Goal: Transaction & Acquisition: Purchase product/service

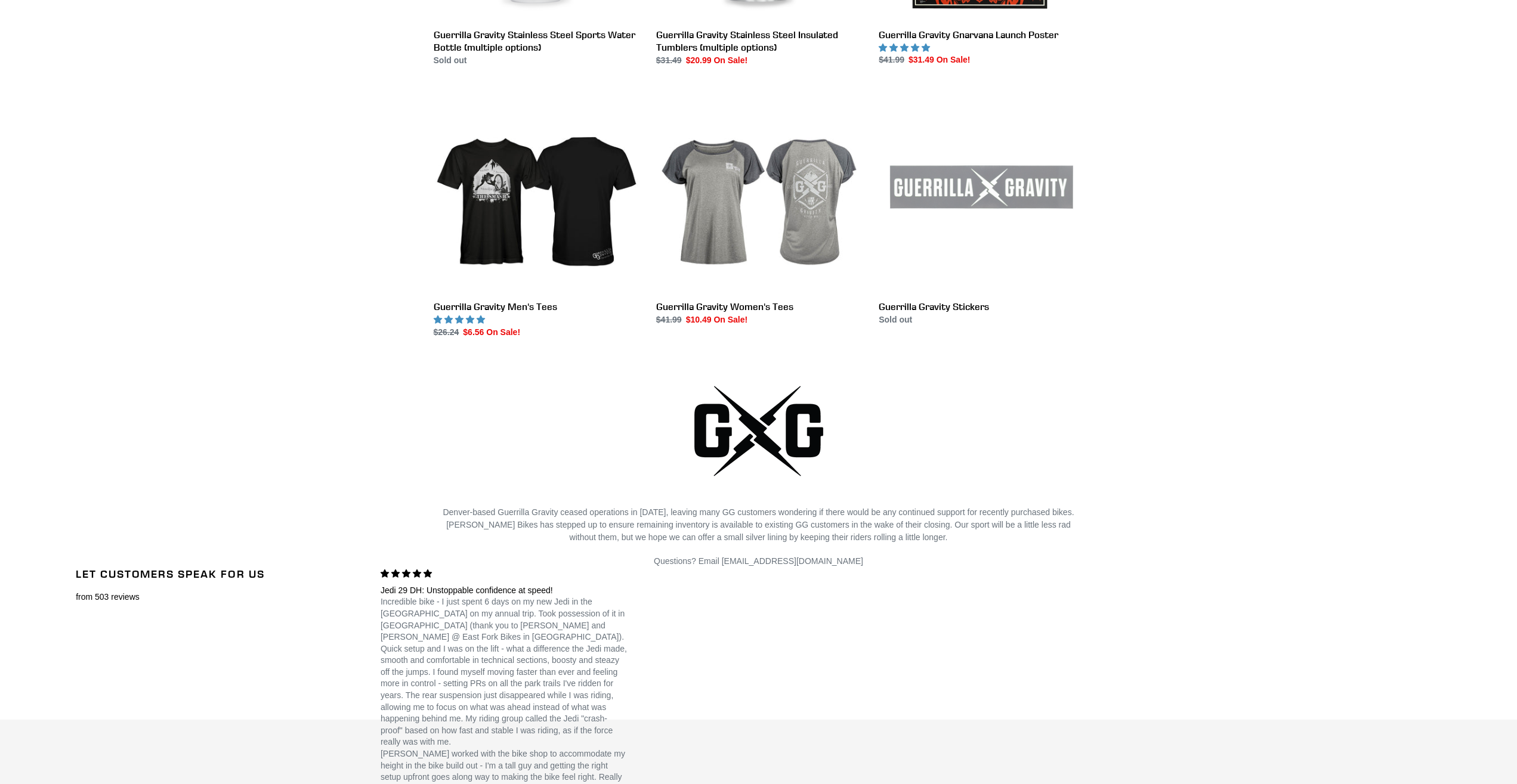
scroll to position [2068, 0]
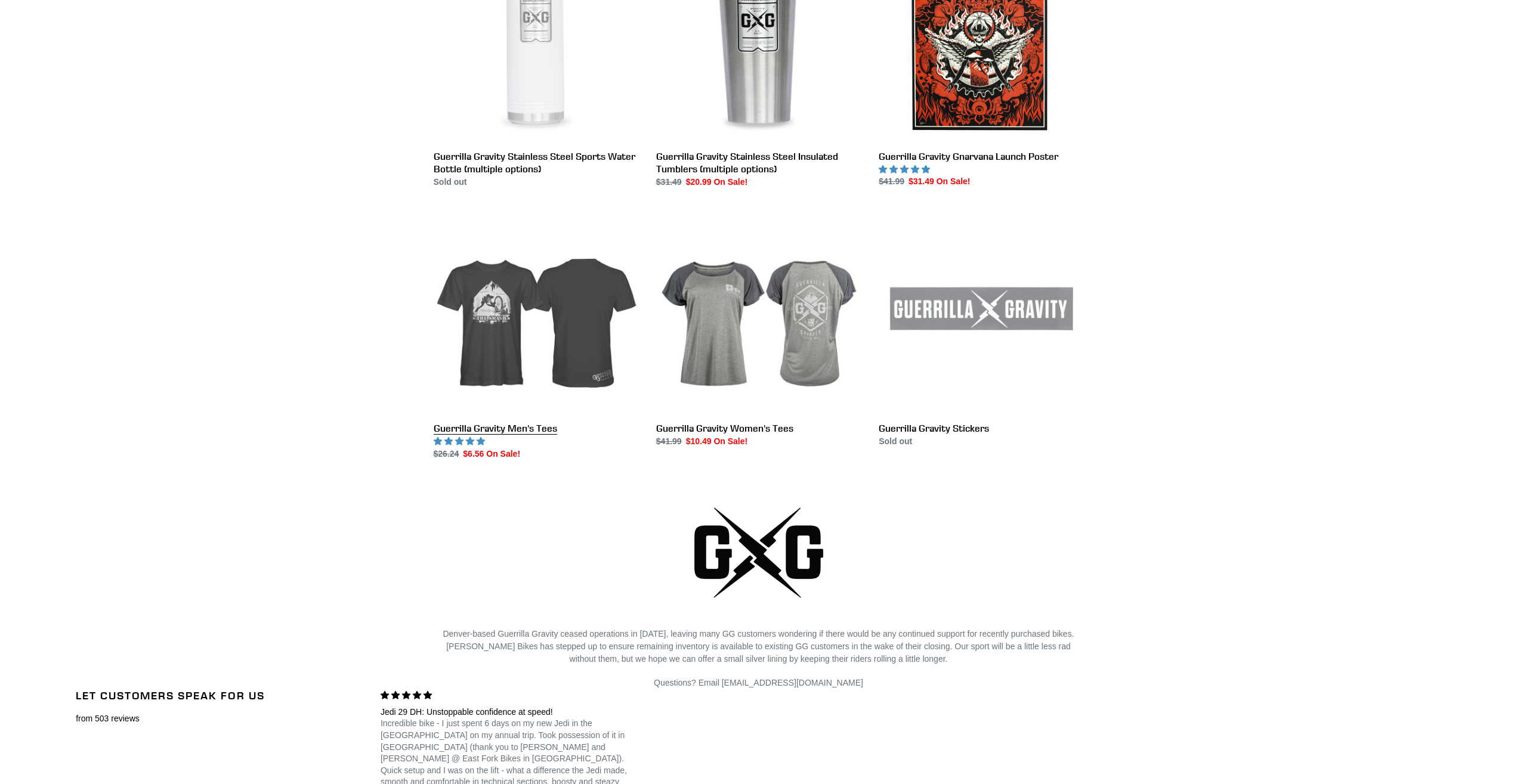
click at [526, 357] on link "Guerrilla Gravity Men's Tees" at bounding box center [536, 335] width 205 height 251
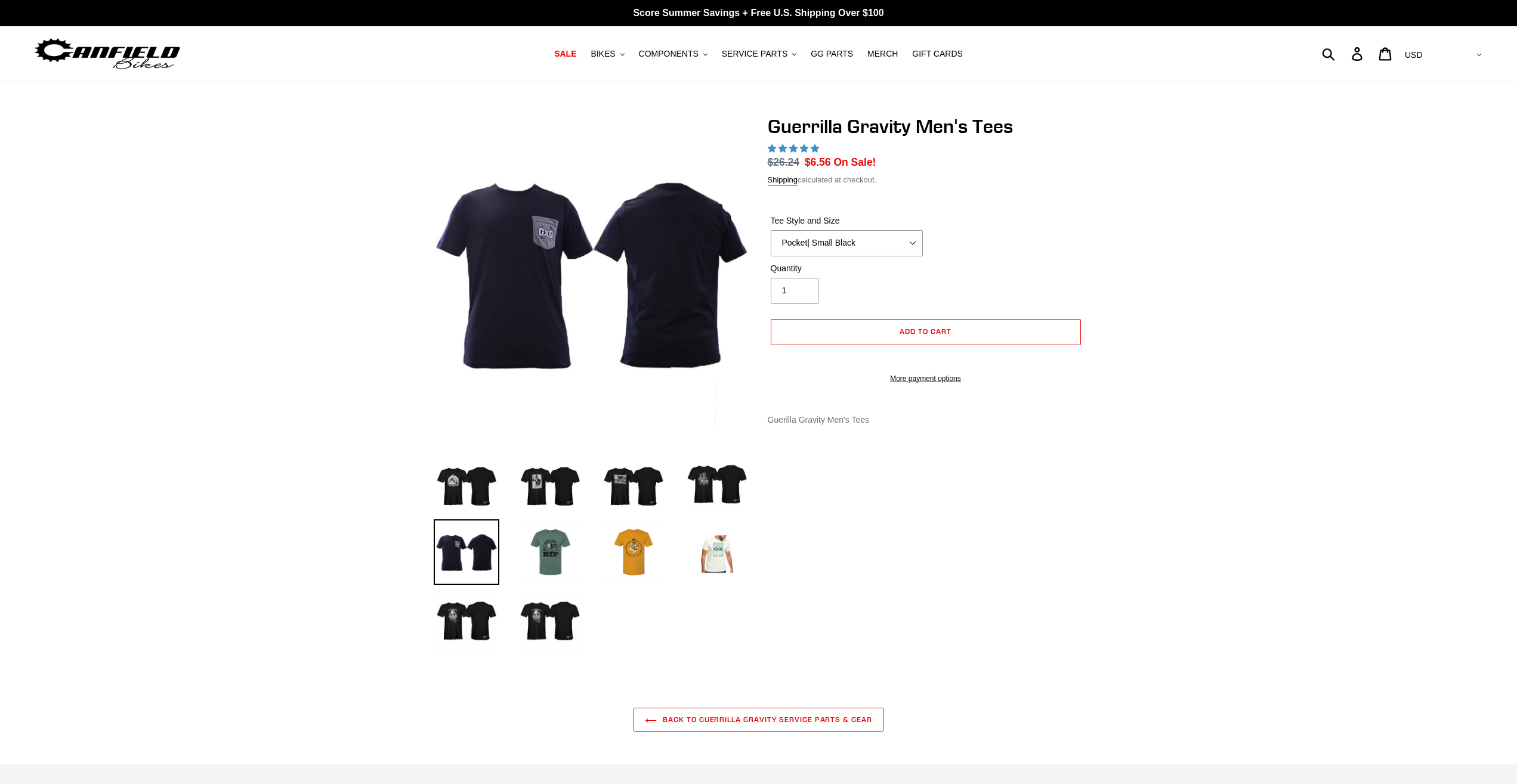
select select "Megatrail | Medium Black"
click option "Megatrail | Medium Black" at bounding box center [0, 0] width 0 height 0
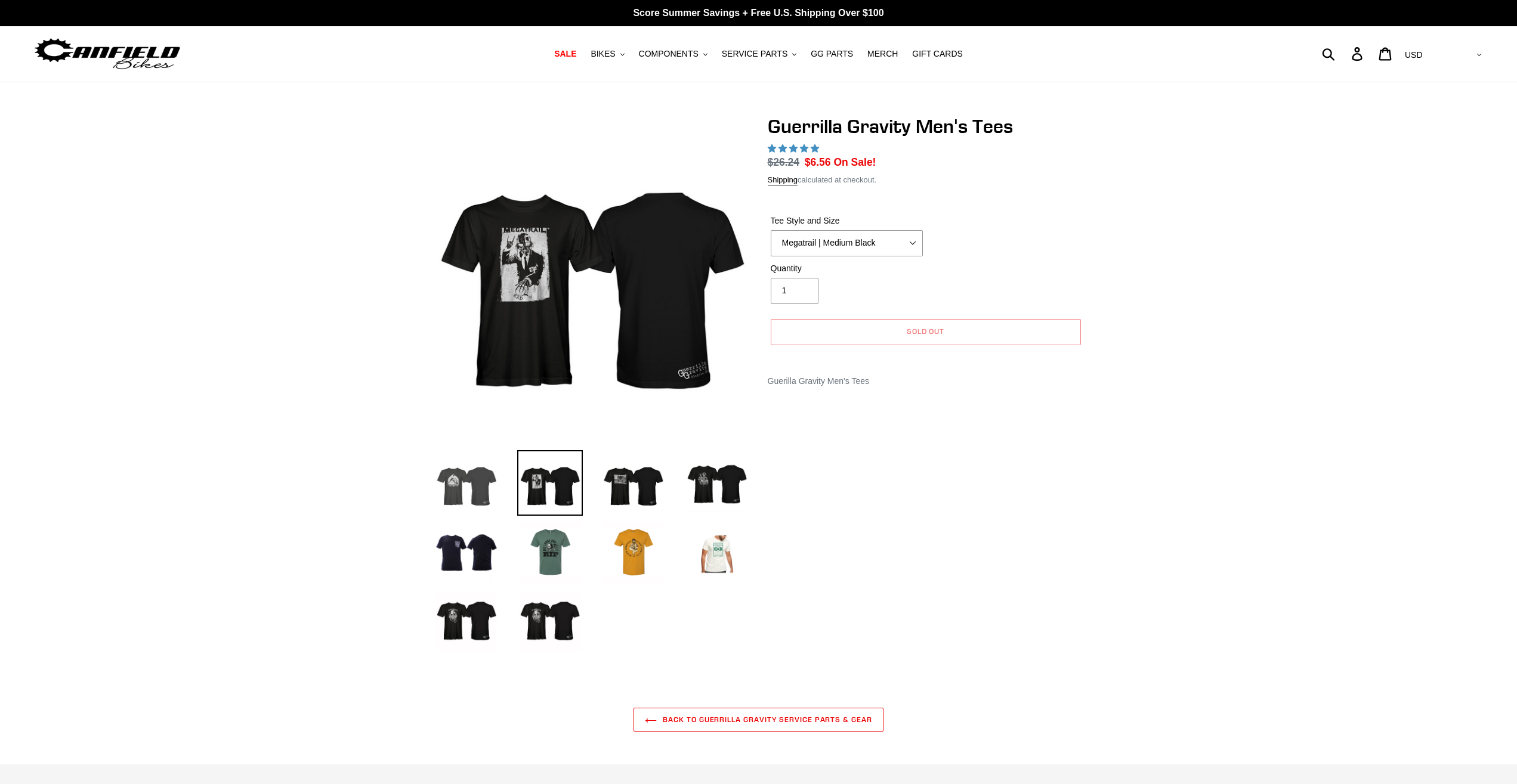
click at [463, 498] on img at bounding box center [467, 483] width 66 height 66
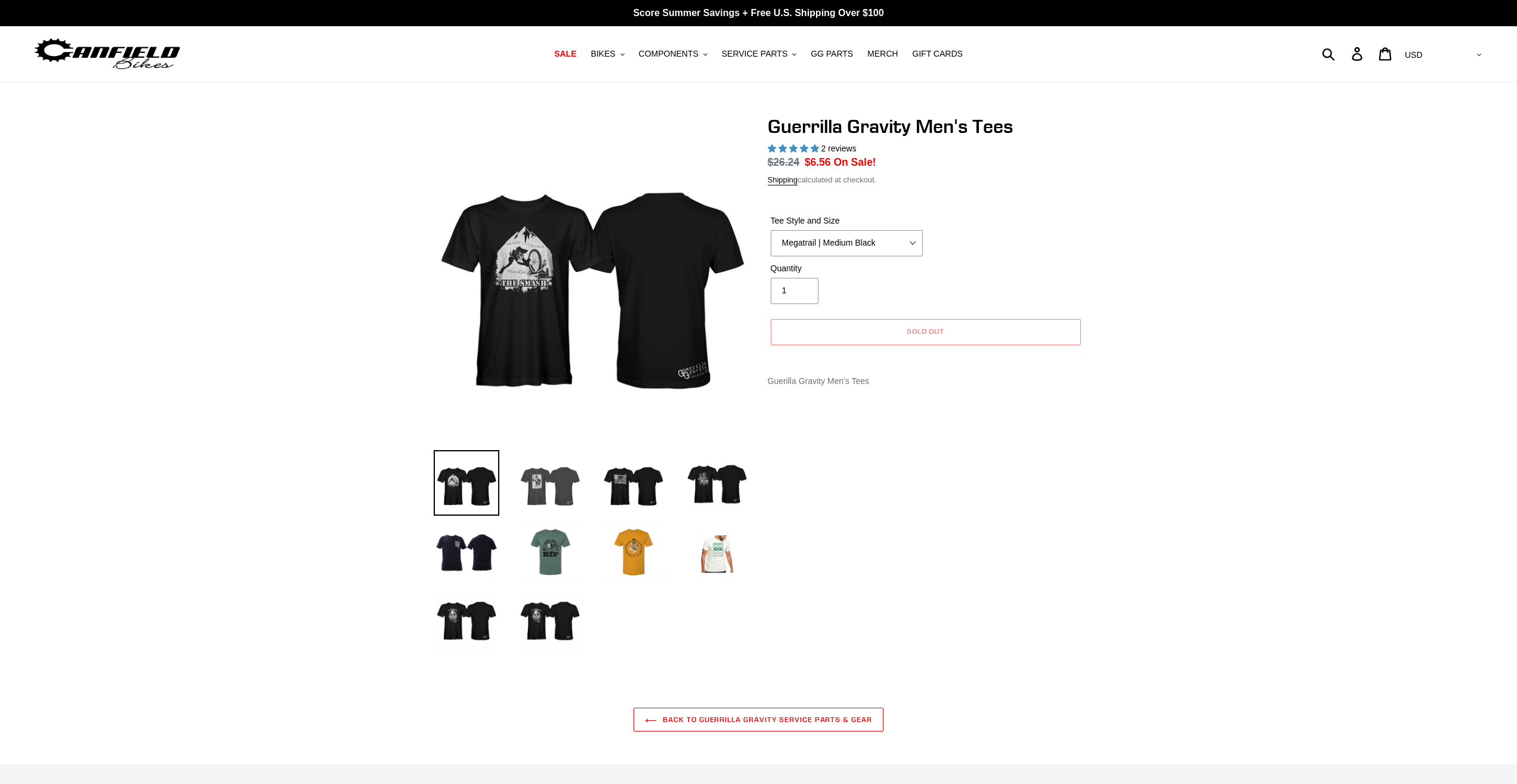
click at [535, 494] on img at bounding box center [550, 483] width 66 height 66
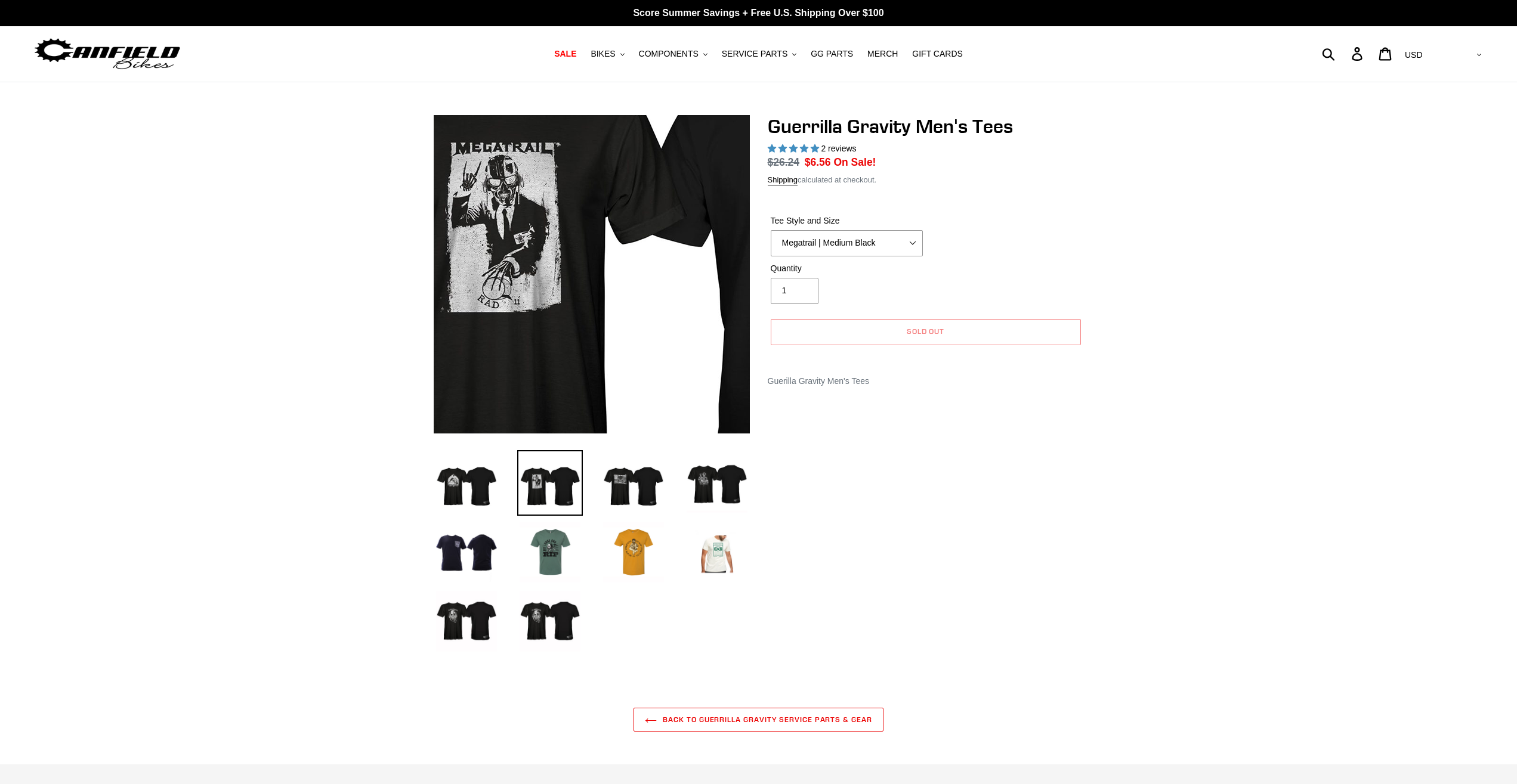
click at [538, 296] on img at bounding box center [658, 247] width 716 height 715
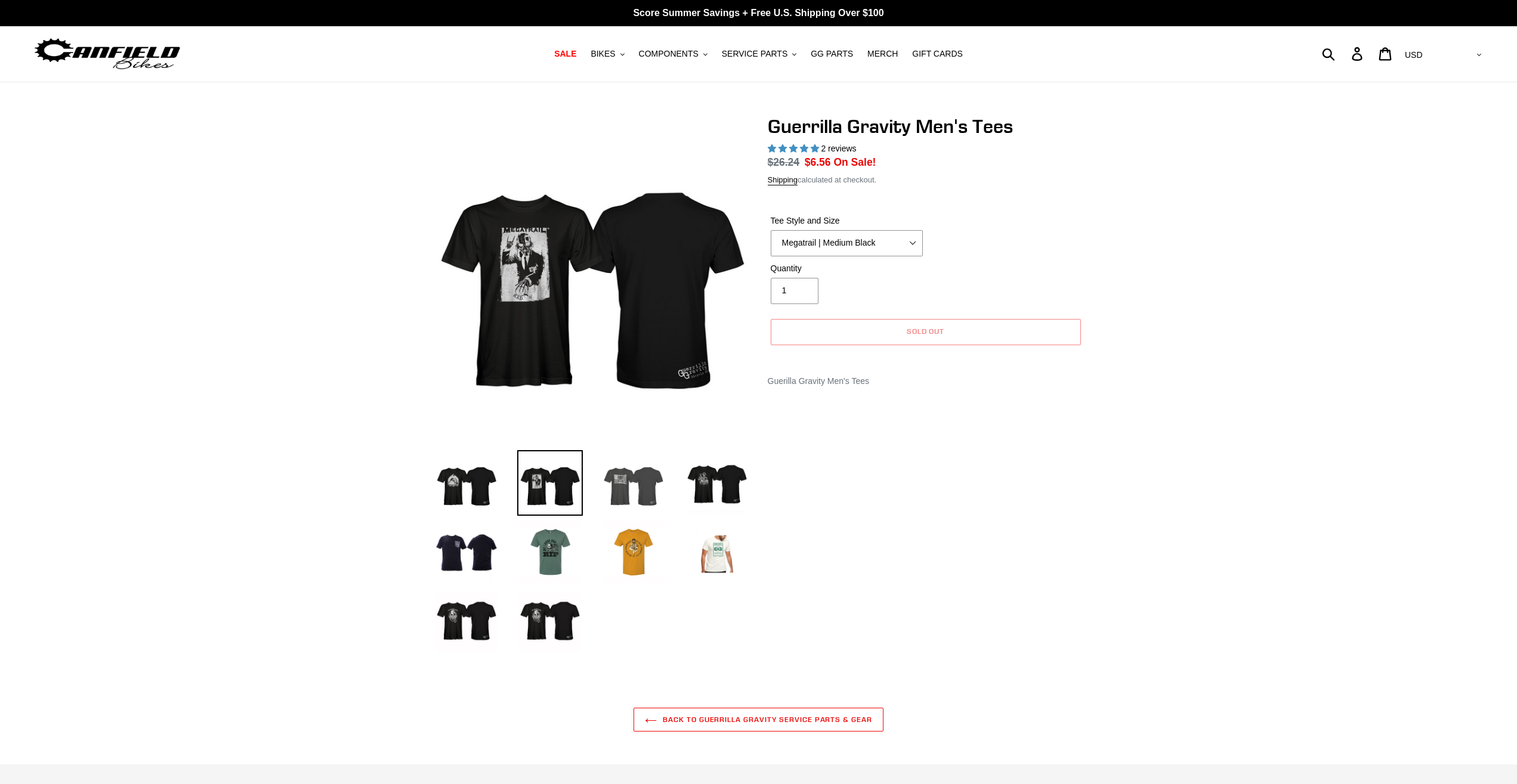
click at [620, 500] on img at bounding box center [634, 483] width 66 height 66
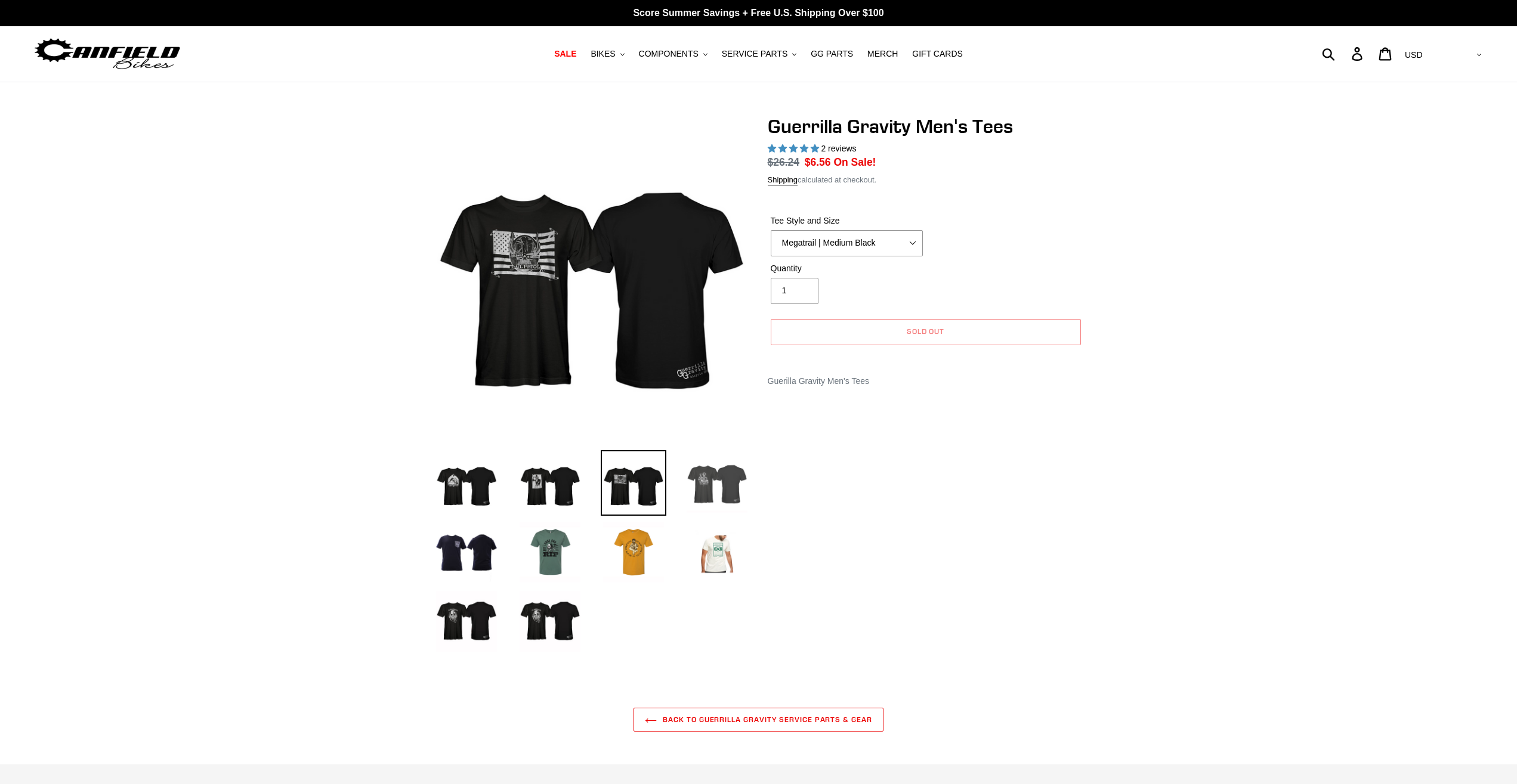
click at [705, 493] on img at bounding box center [717, 483] width 66 height 66
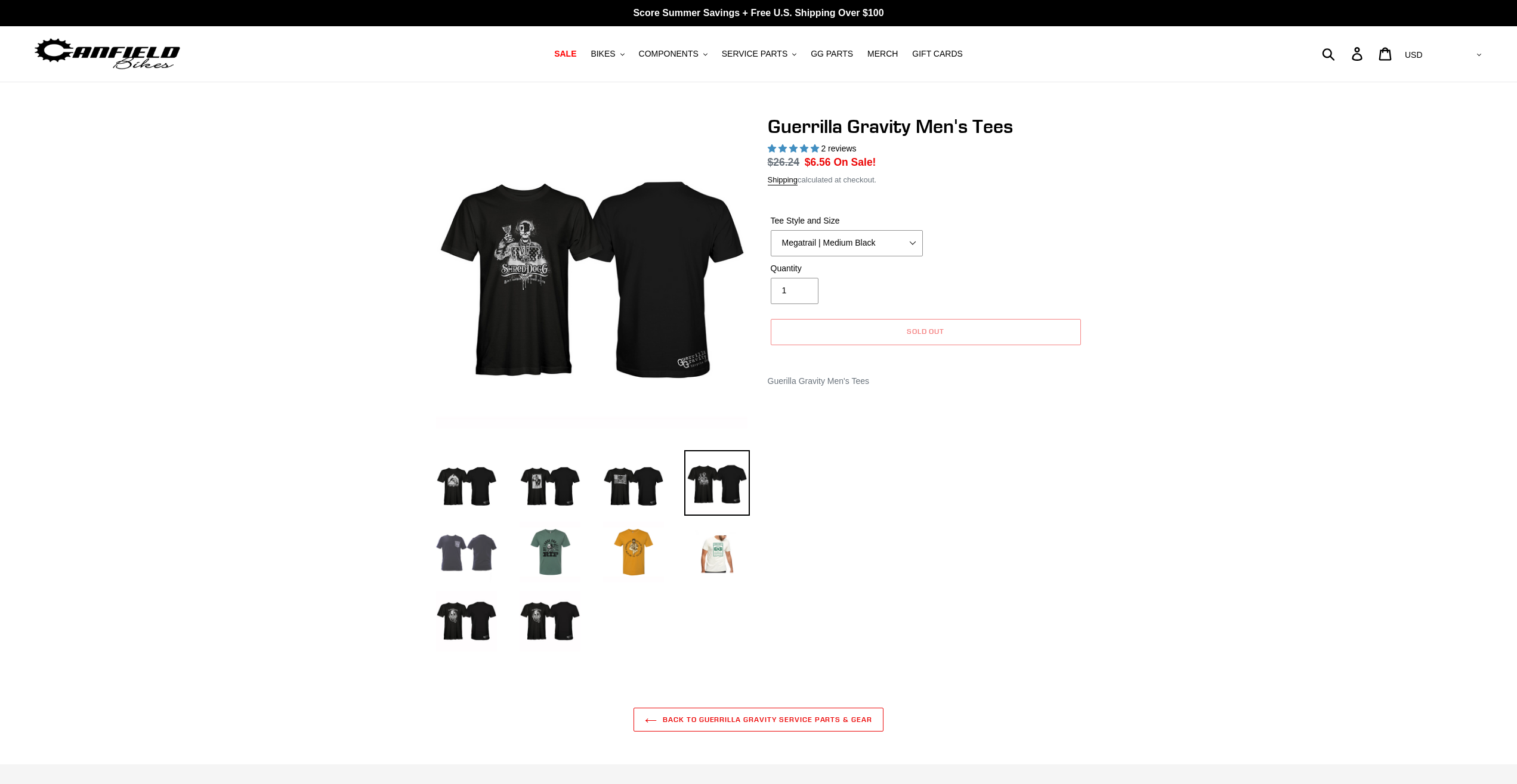
click at [482, 565] on img at bounding box center [467, 552] width 66 height 66
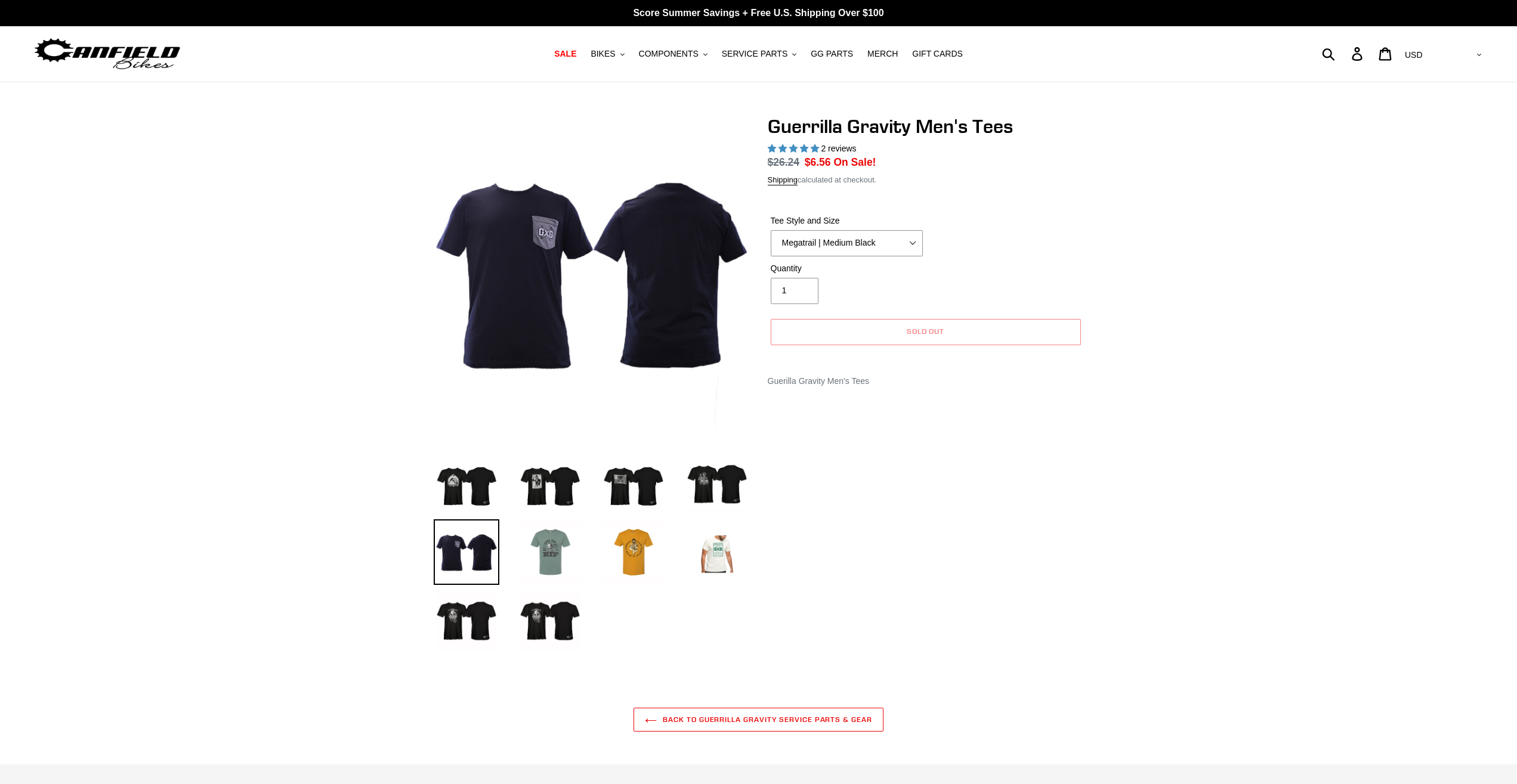
click at [555, 562] on img at bounding box center [550, 552] width 66 height 66
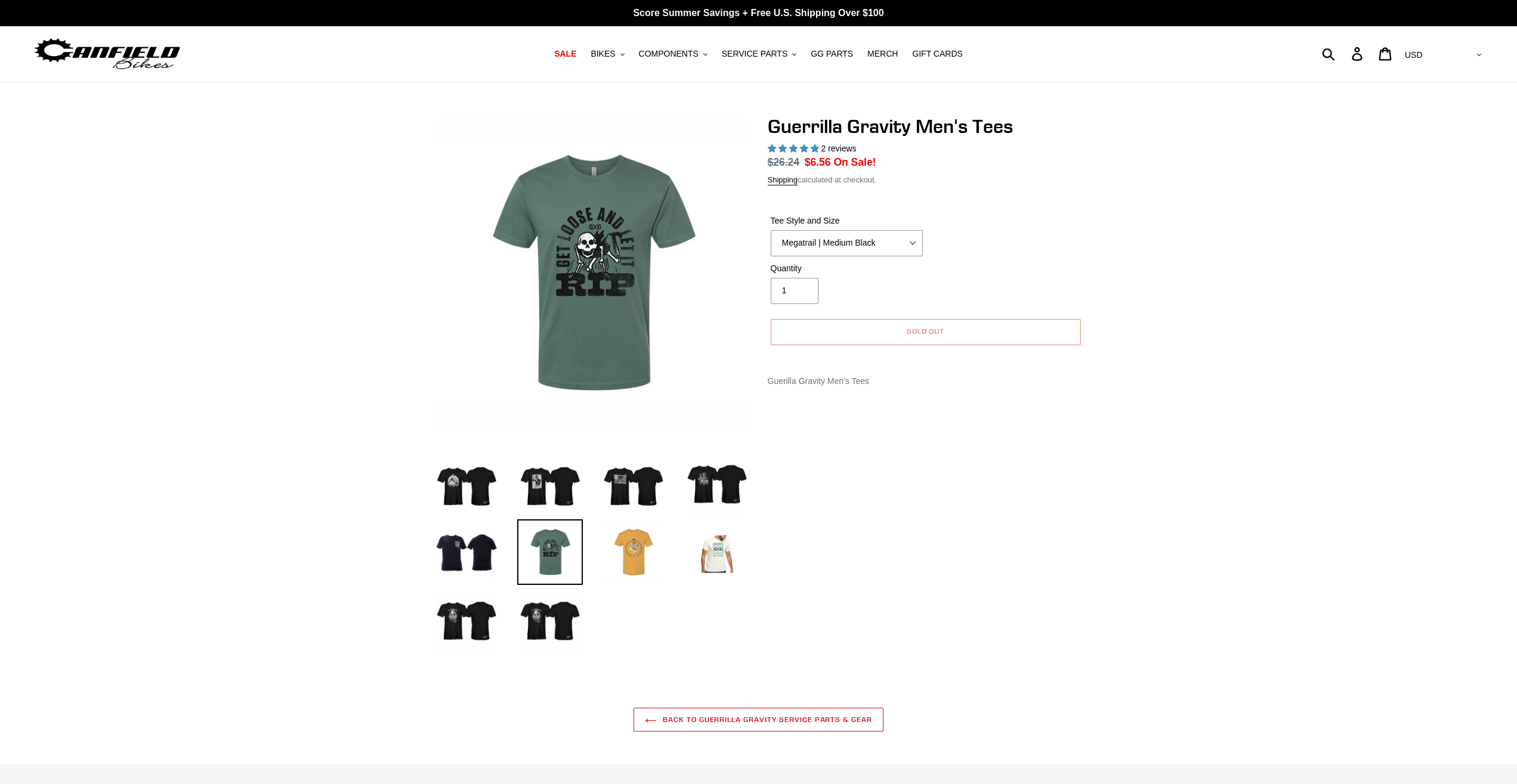
click at [608, 558] on img at bounding box center [634, 552] width 66 height 66
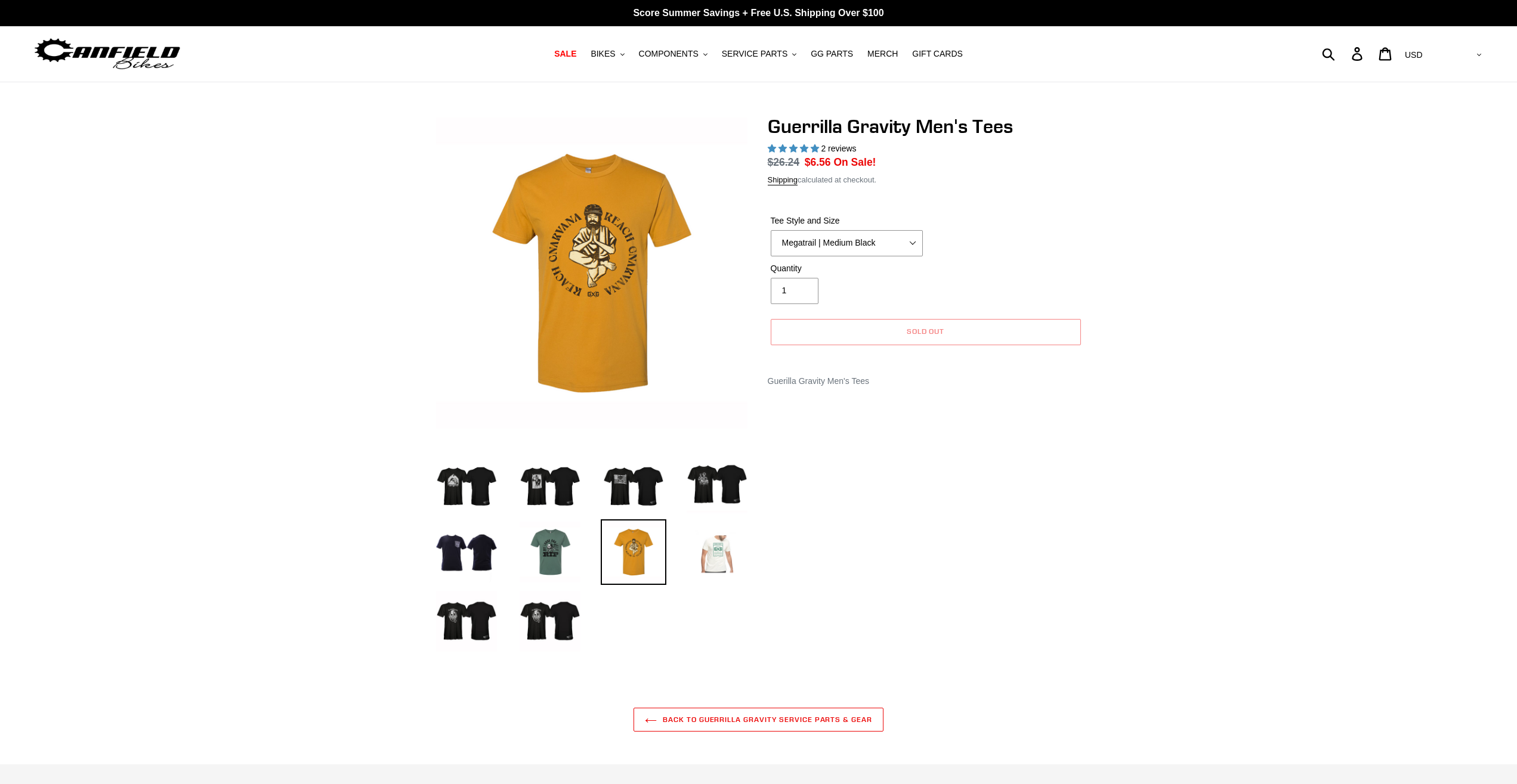
drag, startPoint x: 691, startPoint y: 547, endPoint x: 726, endPoint y: 548, distance: 35.0
click at [696, 547] on img at bounding box center [717, 552] width 66 height 66
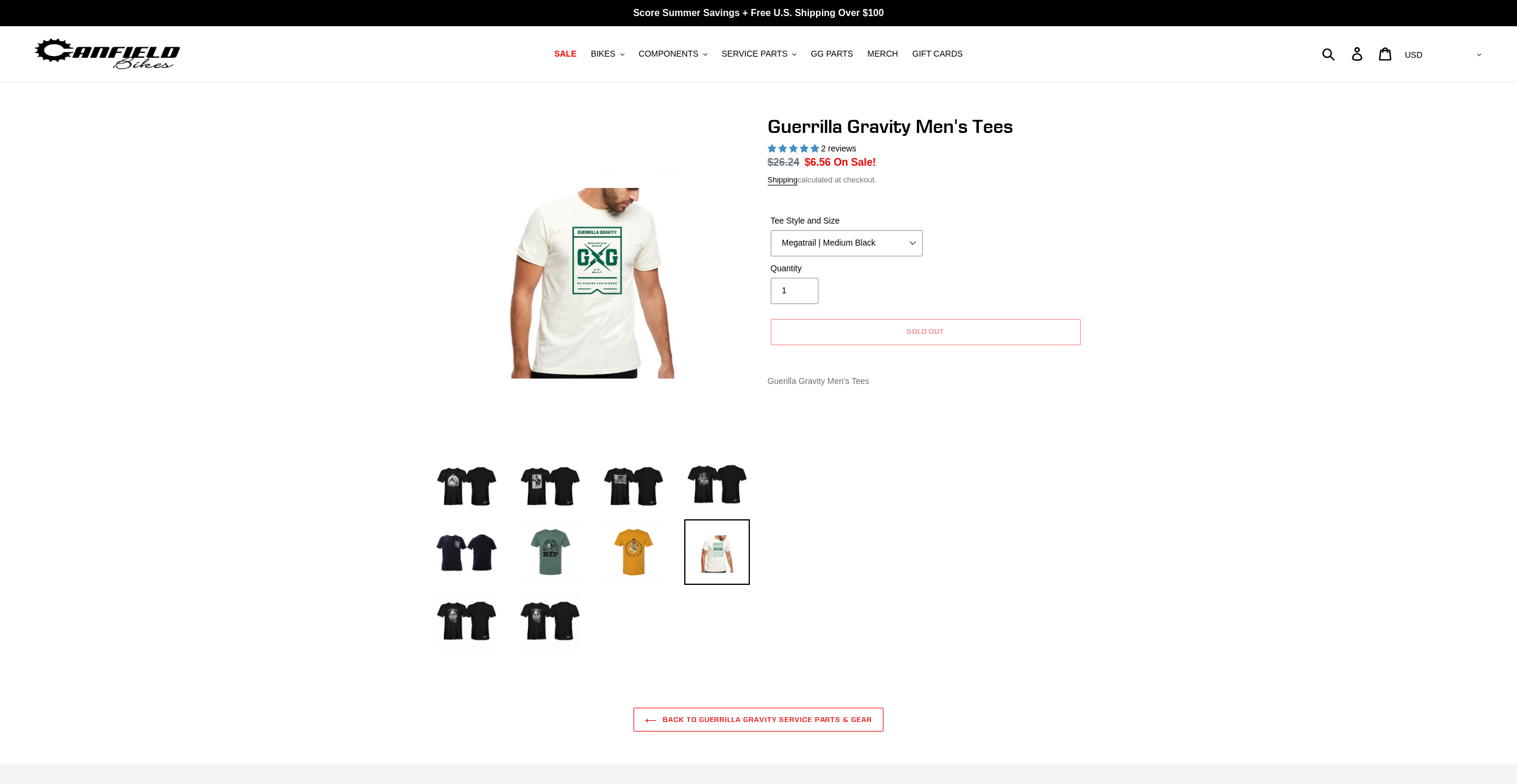
click at [725, 549] on img at bounding box center [717, 552] width 66 height 66
click at [562, 618] on img at bounding box center [550, 621] width 66 height 66
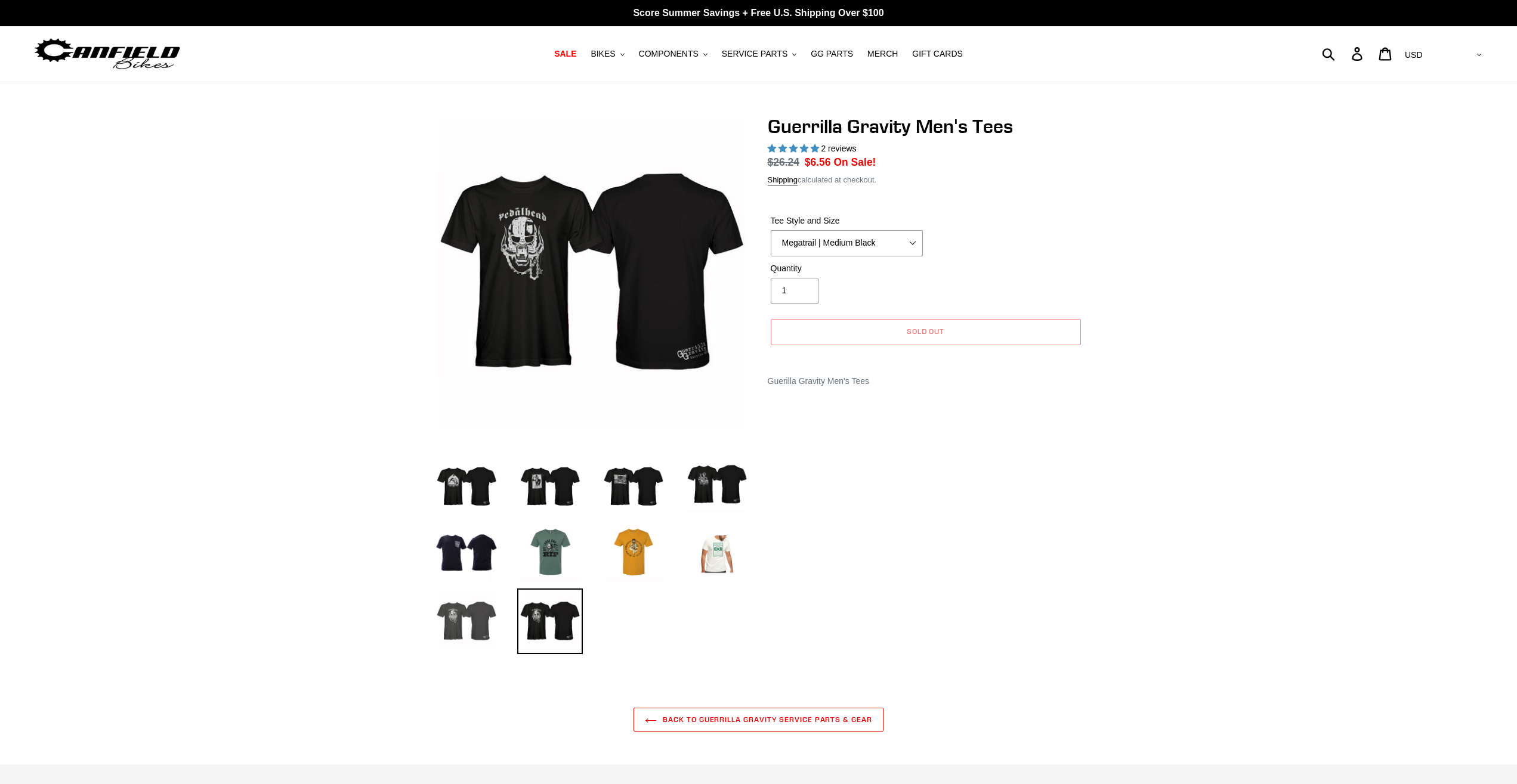
click at [490, 626] on img at bounding box center [467, 621] width 66 height 66
click at [463, 626] on img at bounding box center [467, 621] width 66 height 66
click at [536, 626] on img at bounding box center [550, 621] width 66 height 66
click at [544, 482] on img at bounding box center [550, 483] width 66 height 66
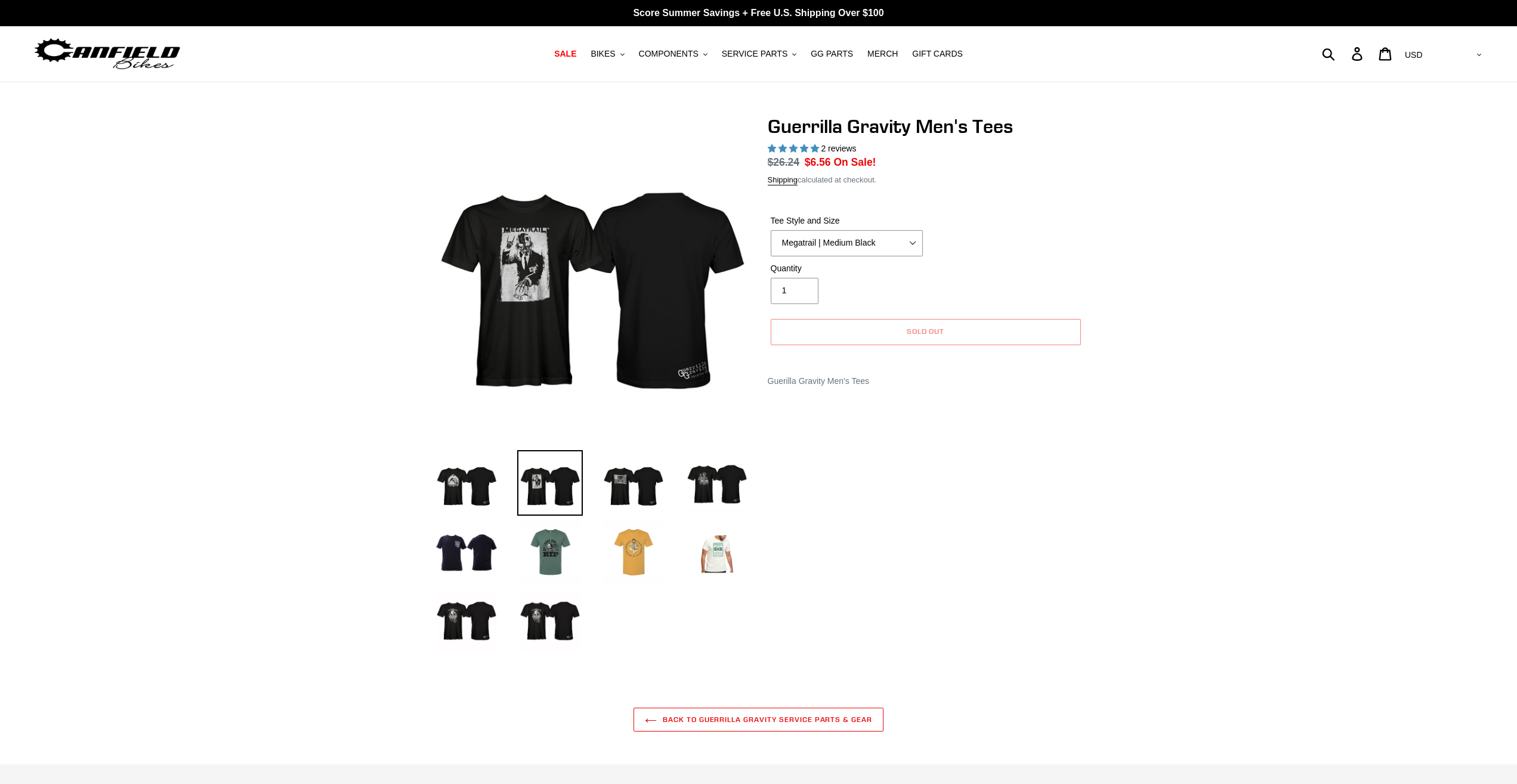
click at [642, 561] on img at bounding box center [634, 552] width 66 height 66
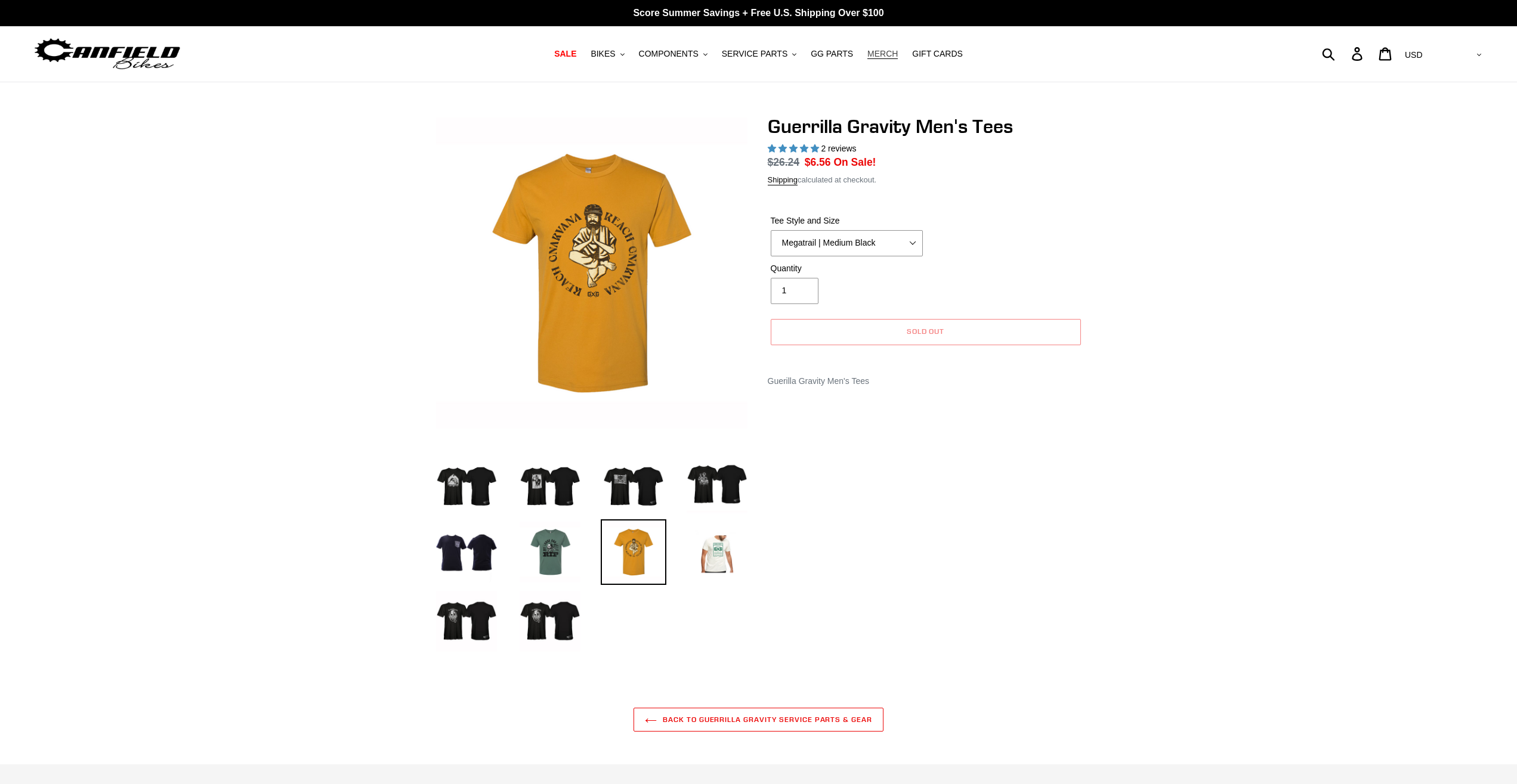
click at [871, 58] on span "MERCH" at bounding box center [882, 54] width 30 height 10
